Goal: Communication & Community: Answer question/provide support

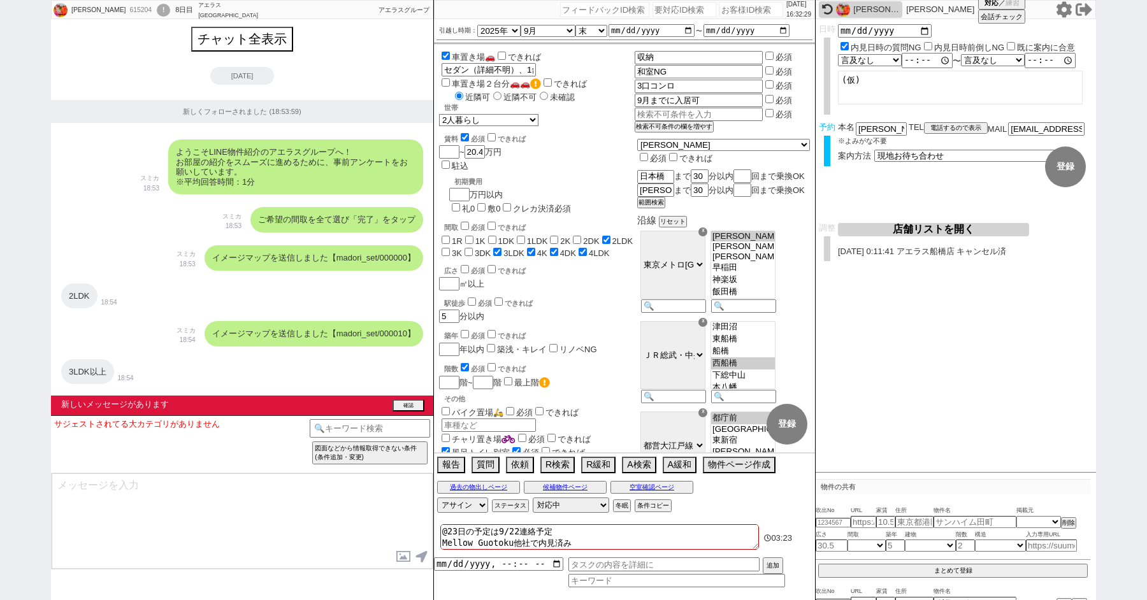
select select "2025"
select select "9"
select select "35"
select select "1"
select select "63"
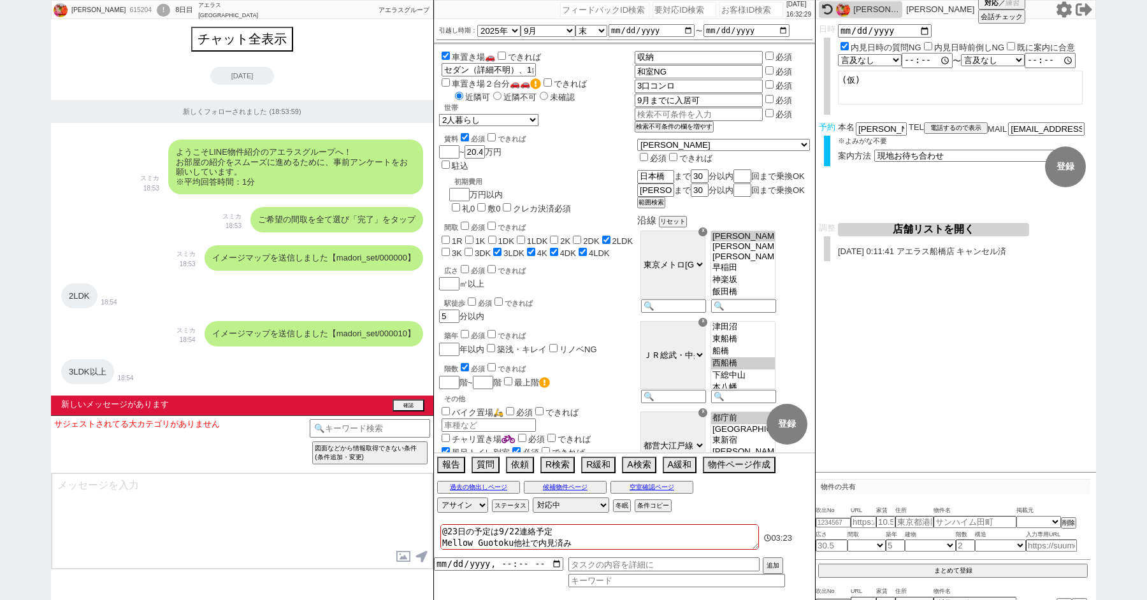
select select "[DATE]"
select select "814"
select select "75"
select select "[DATE]"
select select "62"
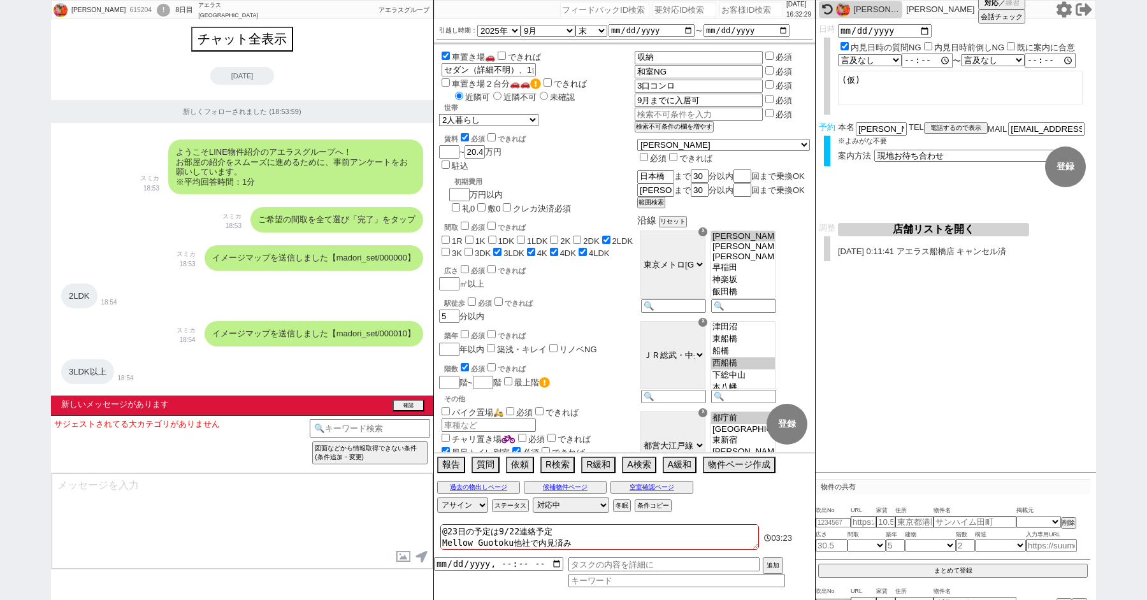
select select "[DATE]"
select select "59"
select select "[DATE]"
select select "12"
select select "428"
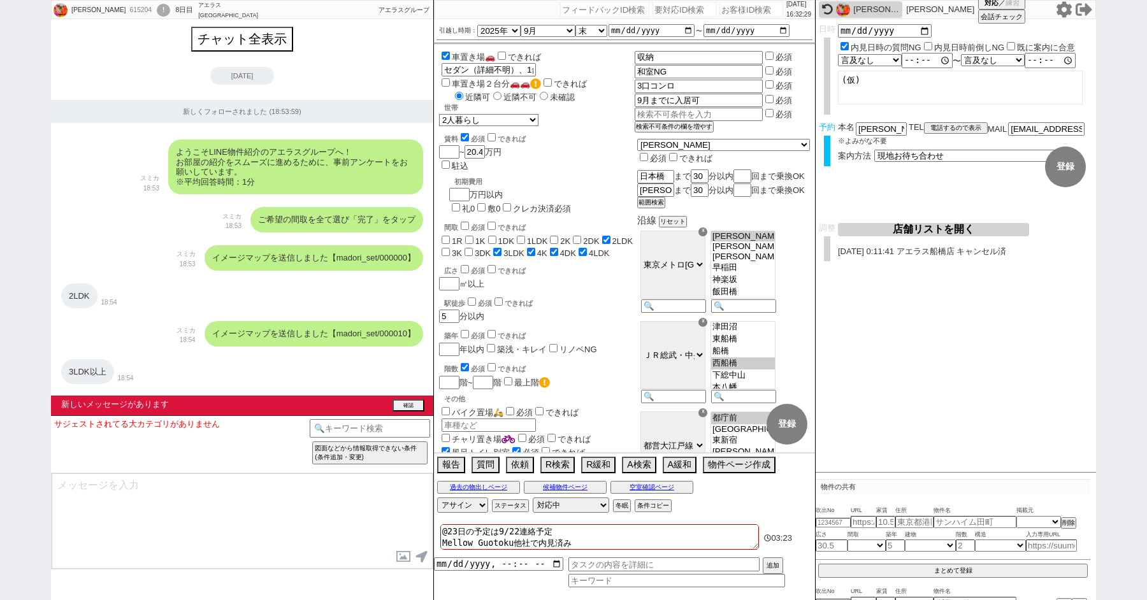
select select "1"
select select
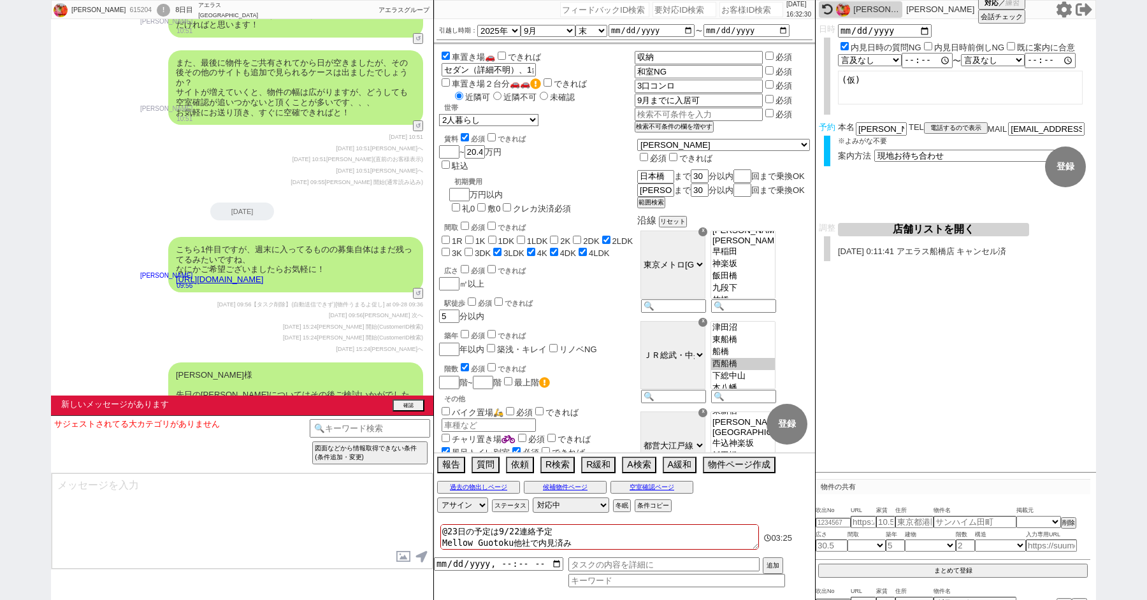
scroll to position [11318, 0]
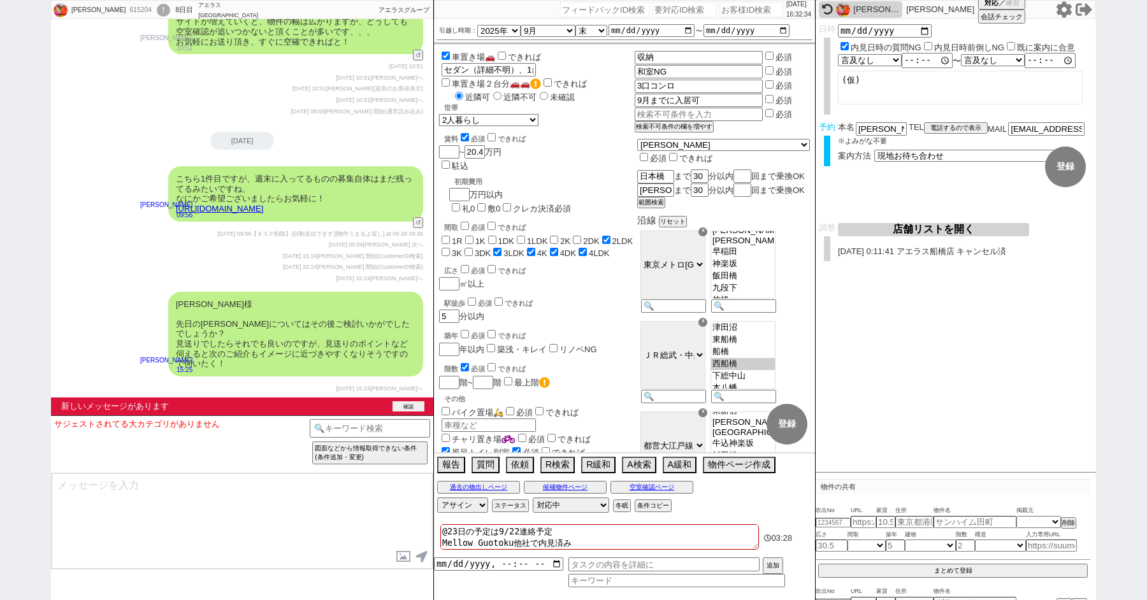
click at [403, 403] on button "確認" at bounding box center [409, 407] width 32 height 10
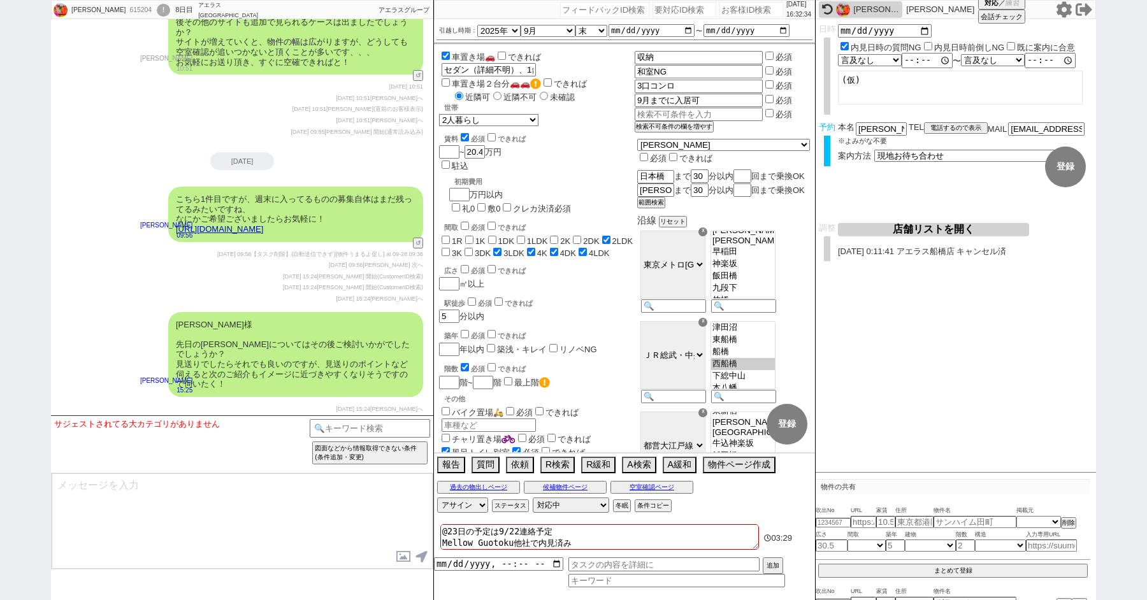
click at [292, 489] on textarea at bounding box center [242, 522] width 381 height 96
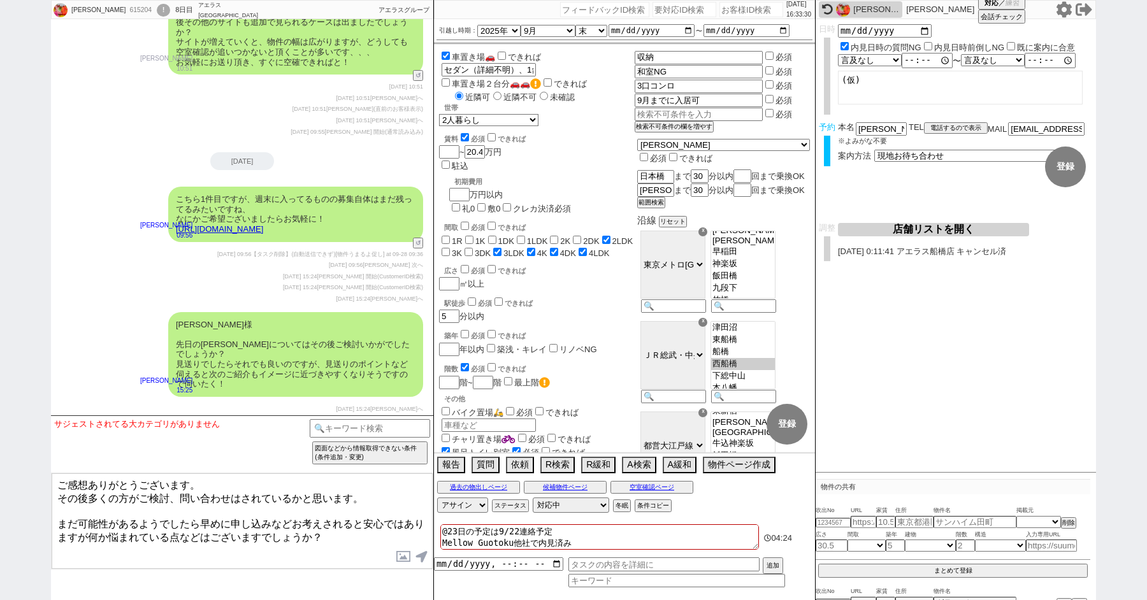
type textarea "ご感想ありがとうございます。 その後多くの方がご検討、問い合わせはされているかと思います。 まだ可能性があるようでしたら早めに申し込みなどお考えされると安心で…"
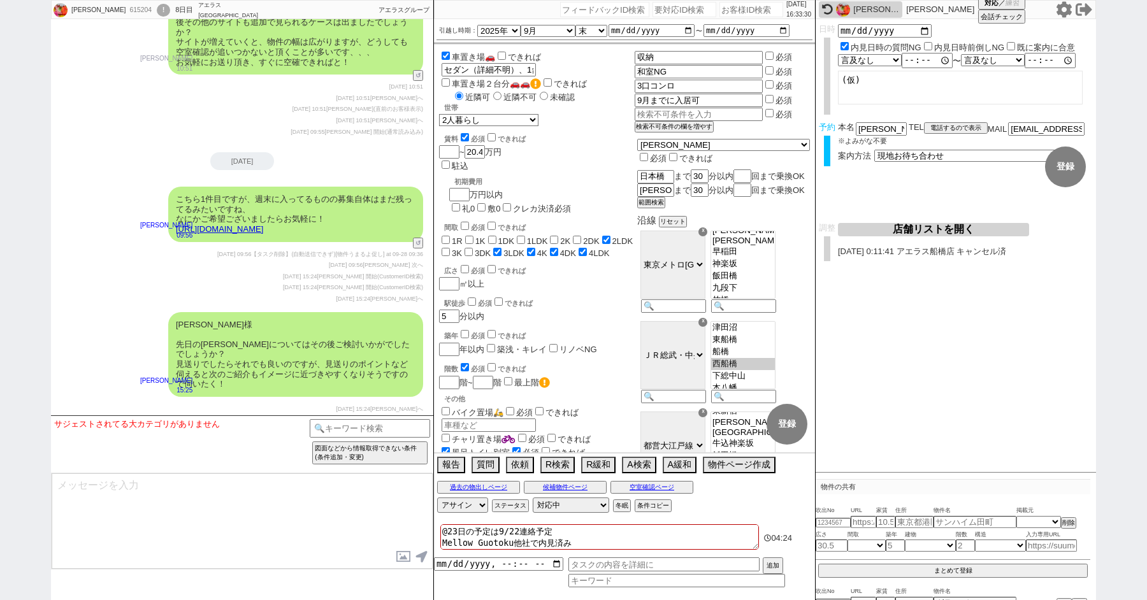
scroll to position [11318, 0]
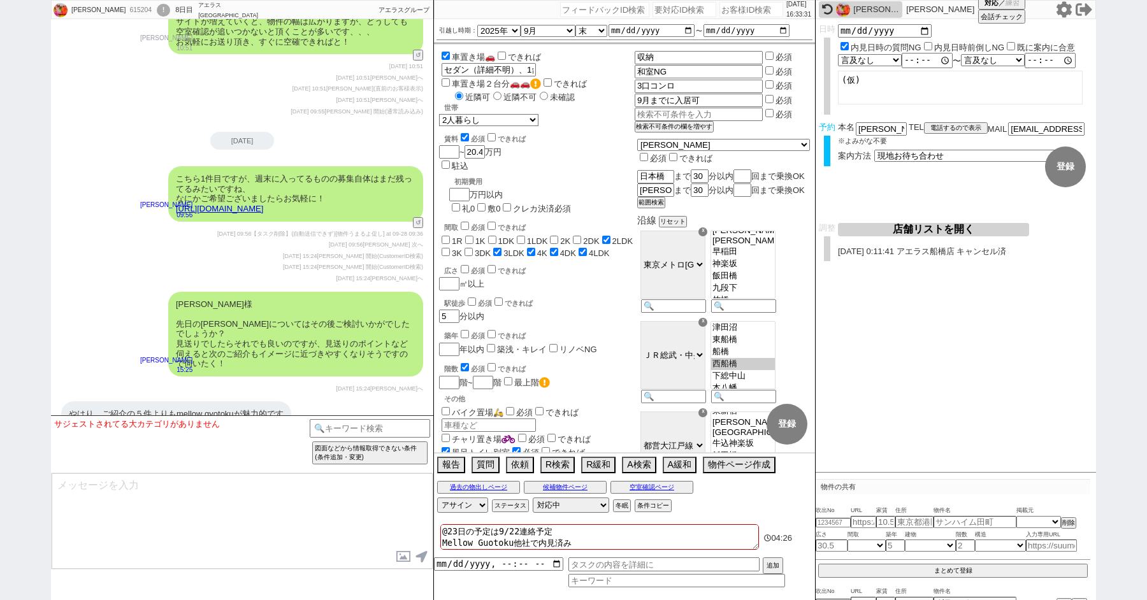
click at [157, 8] on div "!" at bounding box center [163, 10] width 13 height 13
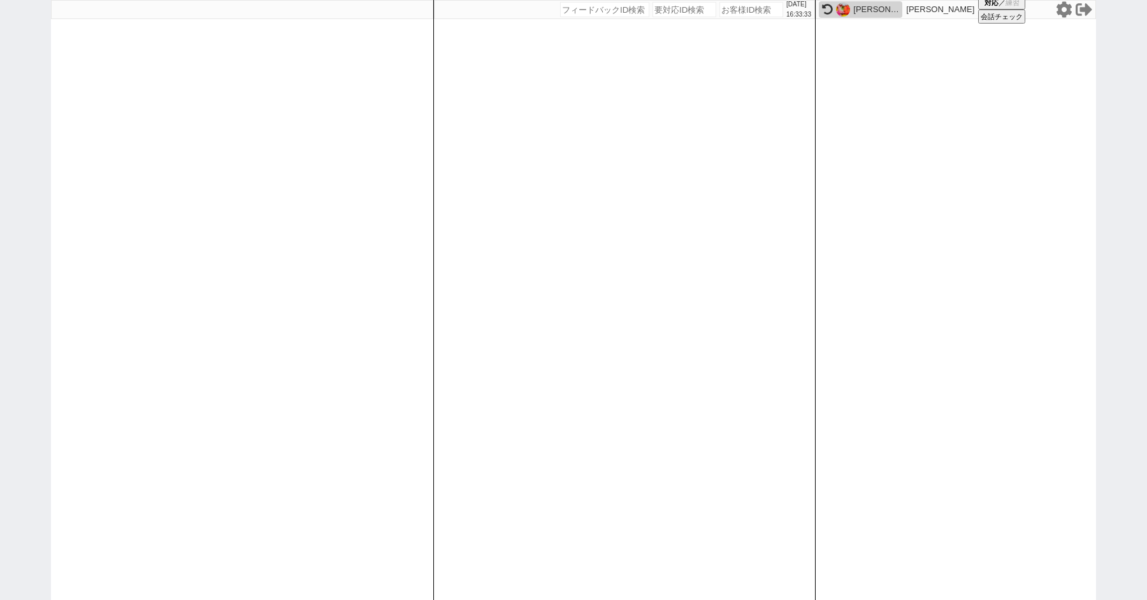
click at [1065, 15] on icon at bounding box center [1064, 9] width 15 height 16
